Goal: Browse casually

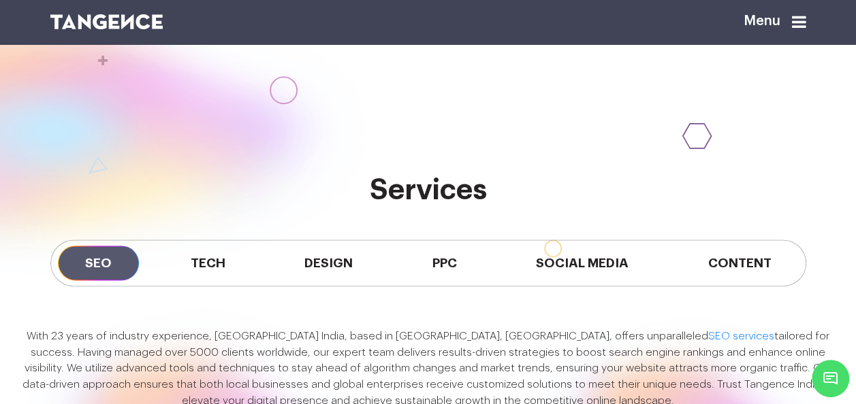
scroll to position [922, 0]
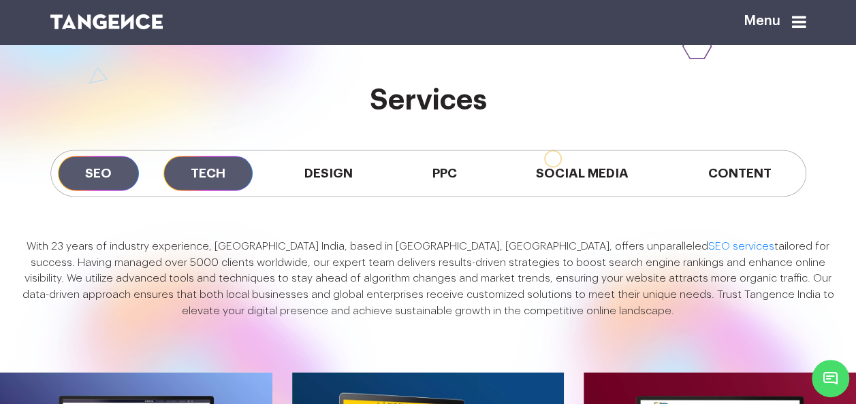
click at [185, 191] on span "Tech" at bounding box center [207, 173] width 89 height 35
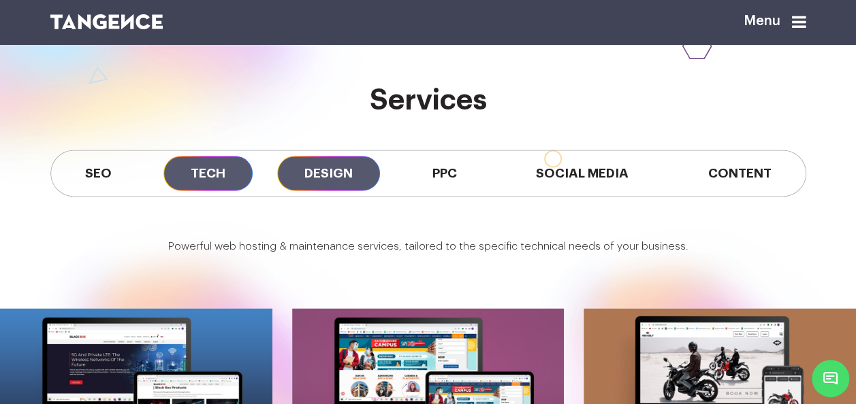
click at [293, 191] on span "Design" at bounding box center [328, 173] width 103 height 35
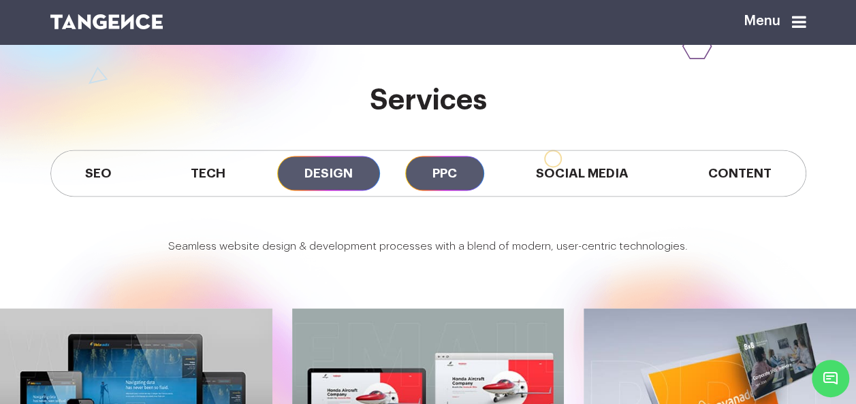
click at [440, 191] on span "PPC" at bounding box center [444, 173] width 79 height 35
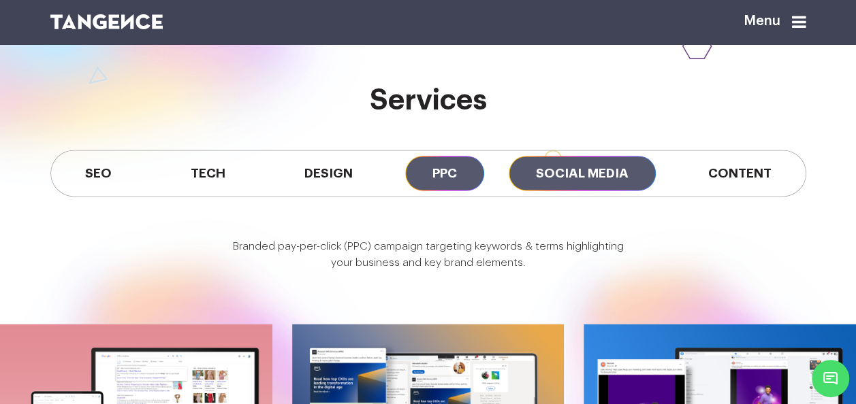
click at [559, 191] on span "Social Media" at bounding box center [581, 173] width 147 height 35
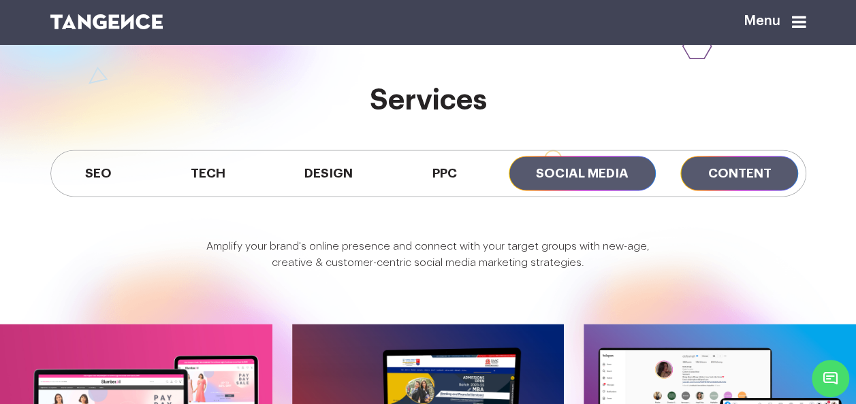
click at [692, 191] on span "Content" at bounding box center [739, 173] width 118 height 35
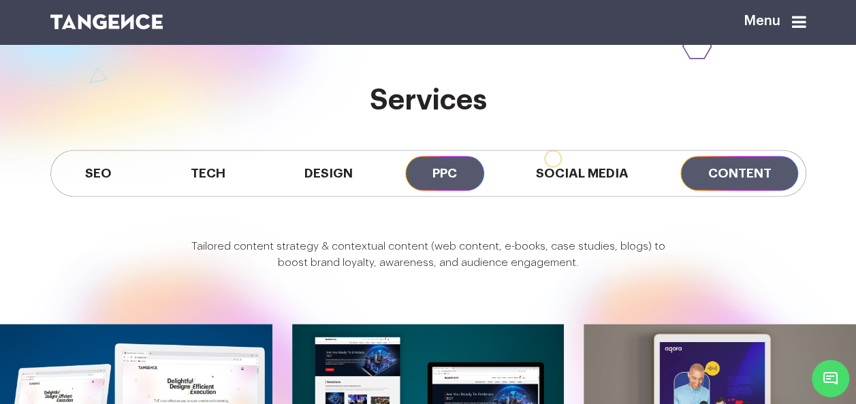
click at [427, 191] on span "PPC" at bounding box center [444, 173] width 79 height 35
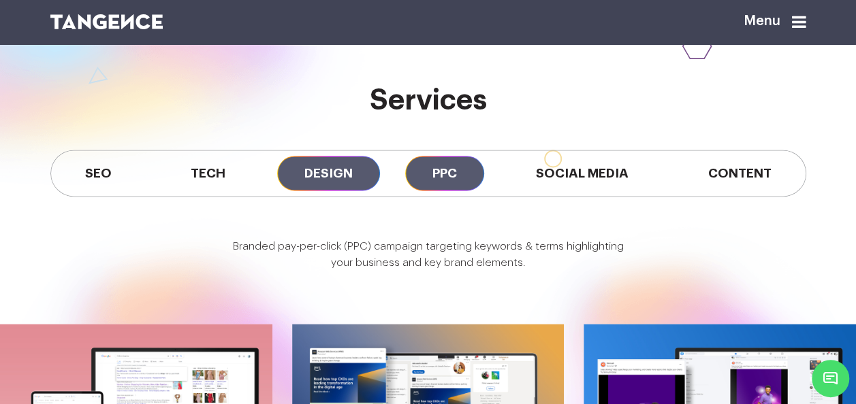
click at [297, 191] on span "Design" at bounding box center [328, 173] width 103 height 35
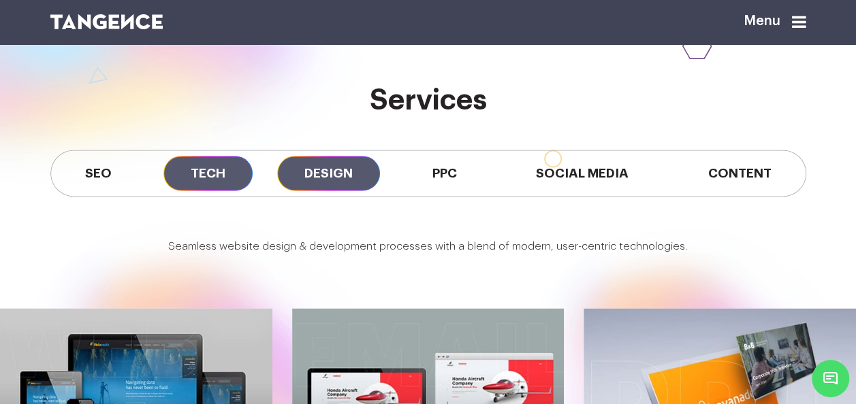
click at [212, 191] on span "Tech" at bounding box center [207, 173] width 89 height 35
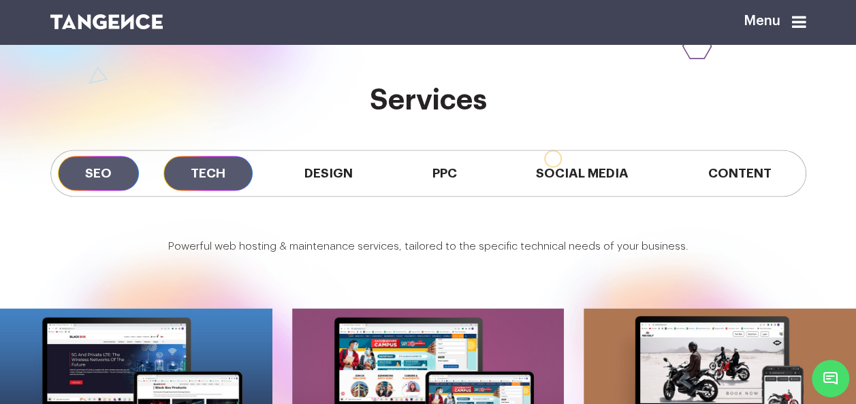
click at [82, 191] on span "SEO" at bounding box center [98, 173] width 81 height 35
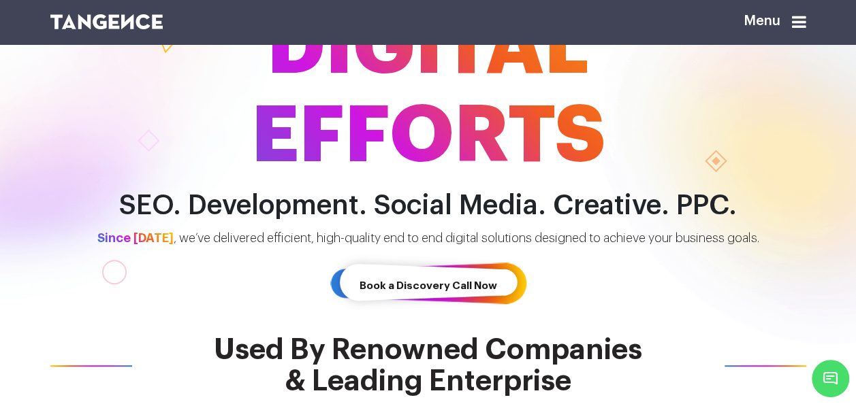
scroll to position [0, 0]
